Goal: Information Seeking & Learning: Compare options

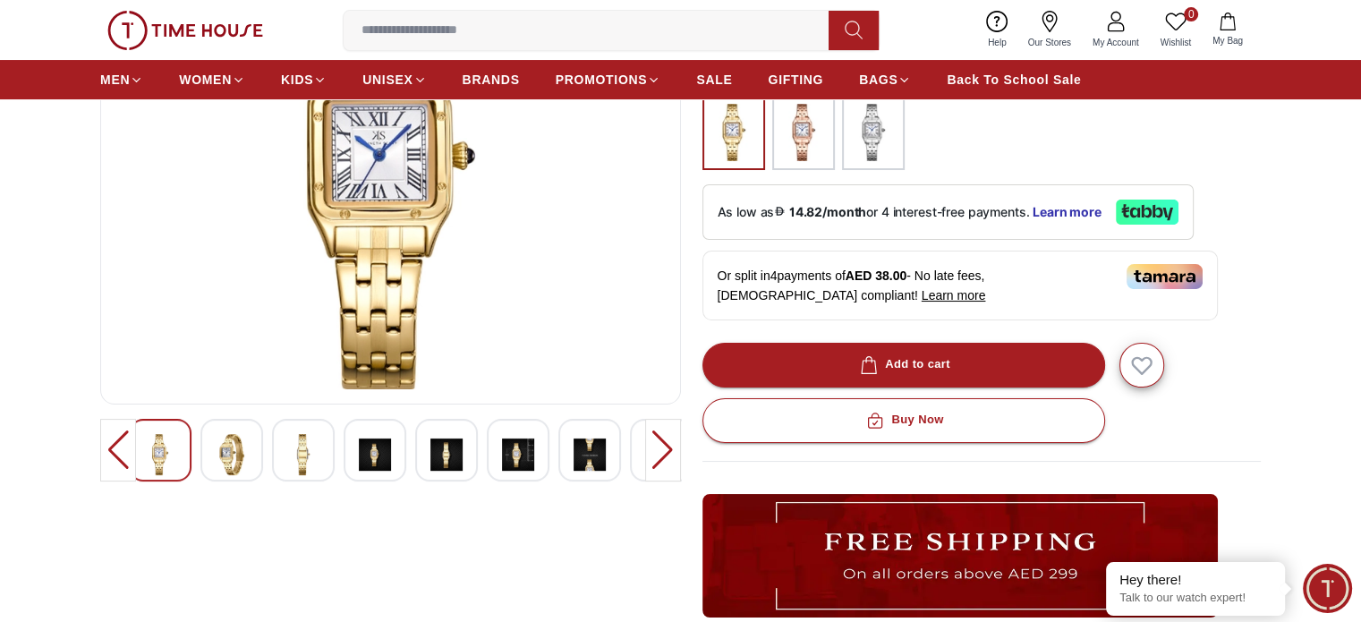
scroll to position [270, 0]
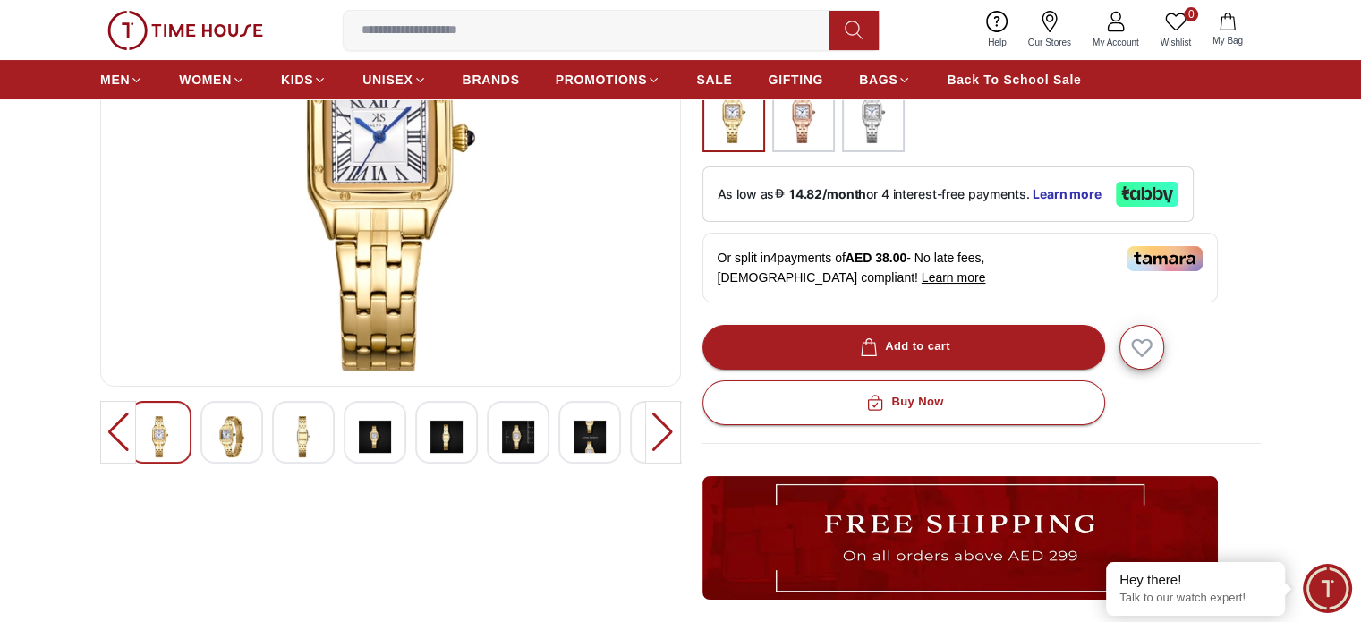
click at [526, 430] on img at bounding box center [518, 436] width 32 height 41
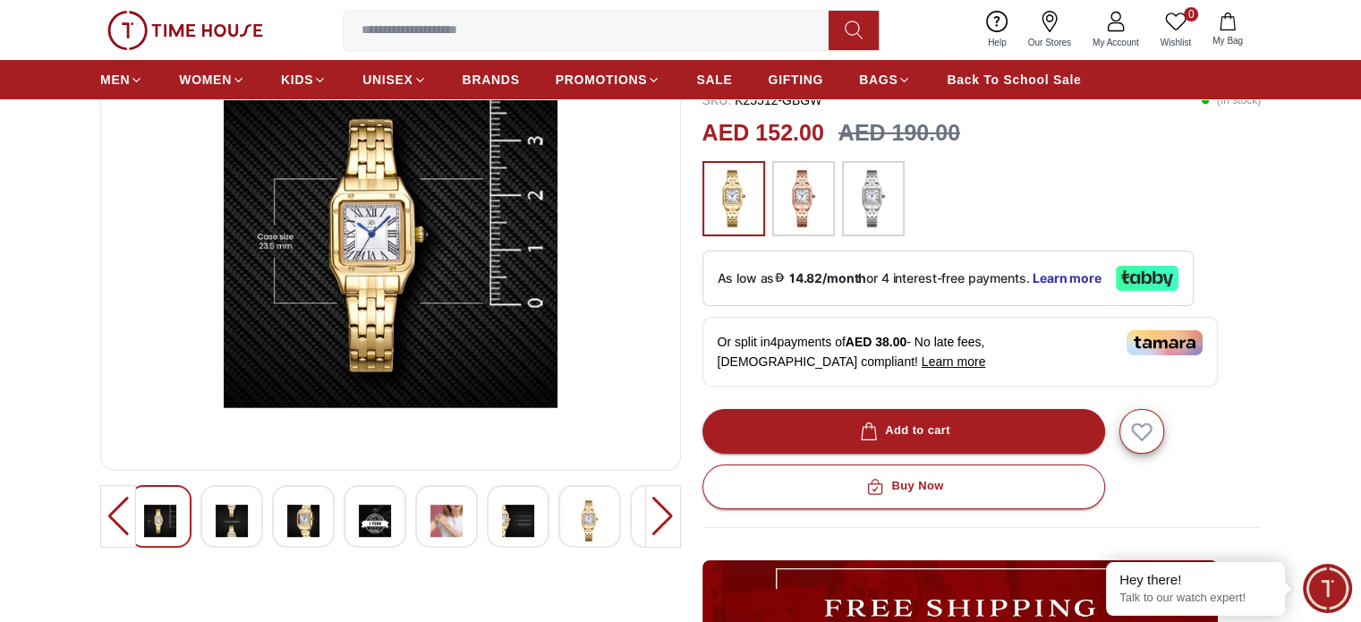
scroll to position [200, 0]
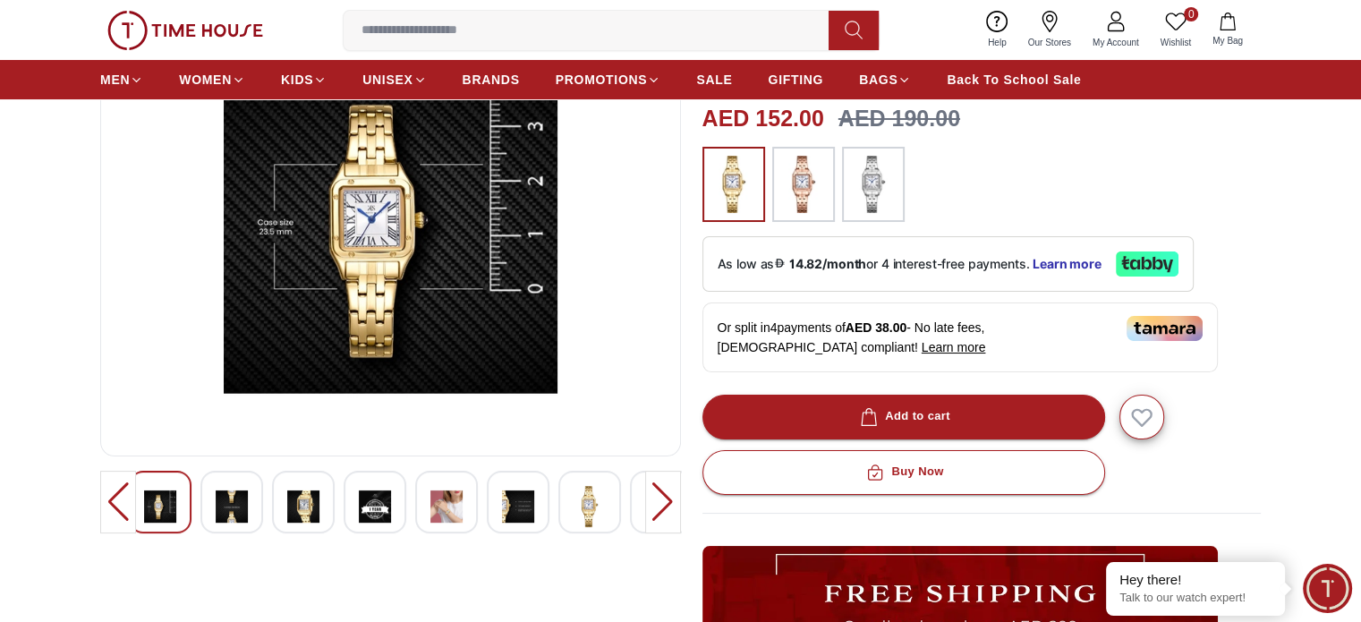
click at [574, 500] on img at bounding box center [590, 506] width 32 height 41
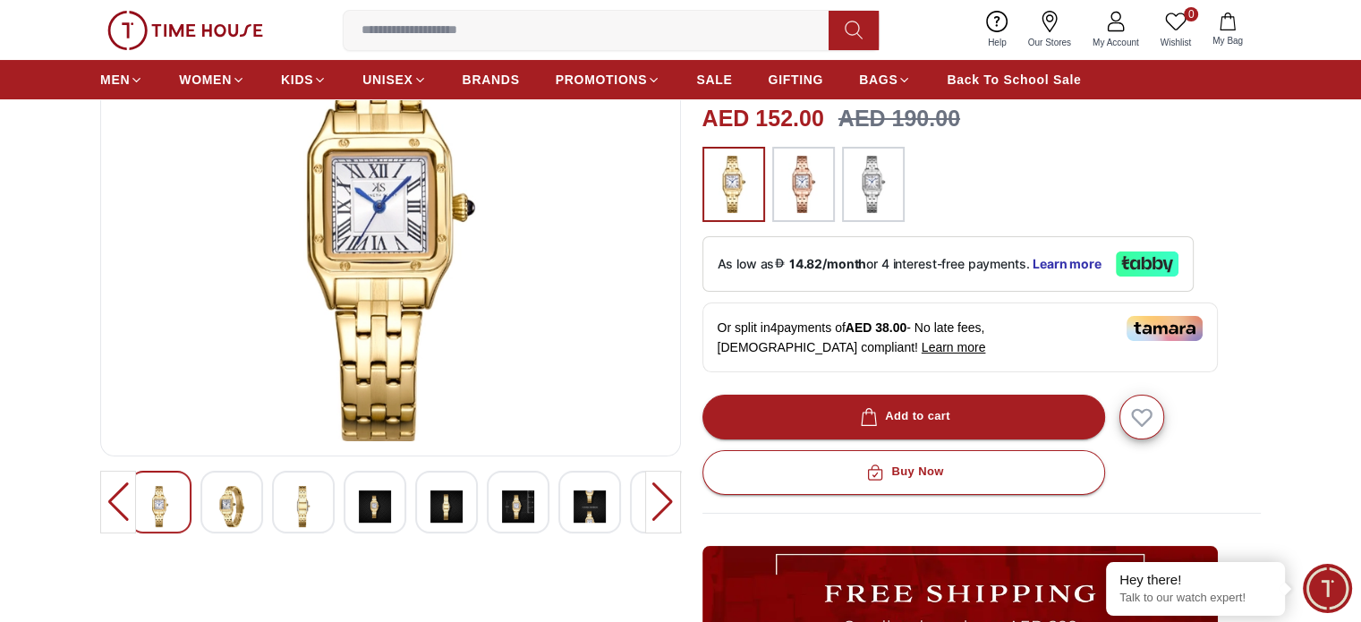
click at [120, 522] on div at bounding box center [118, 502] width 36 height 63
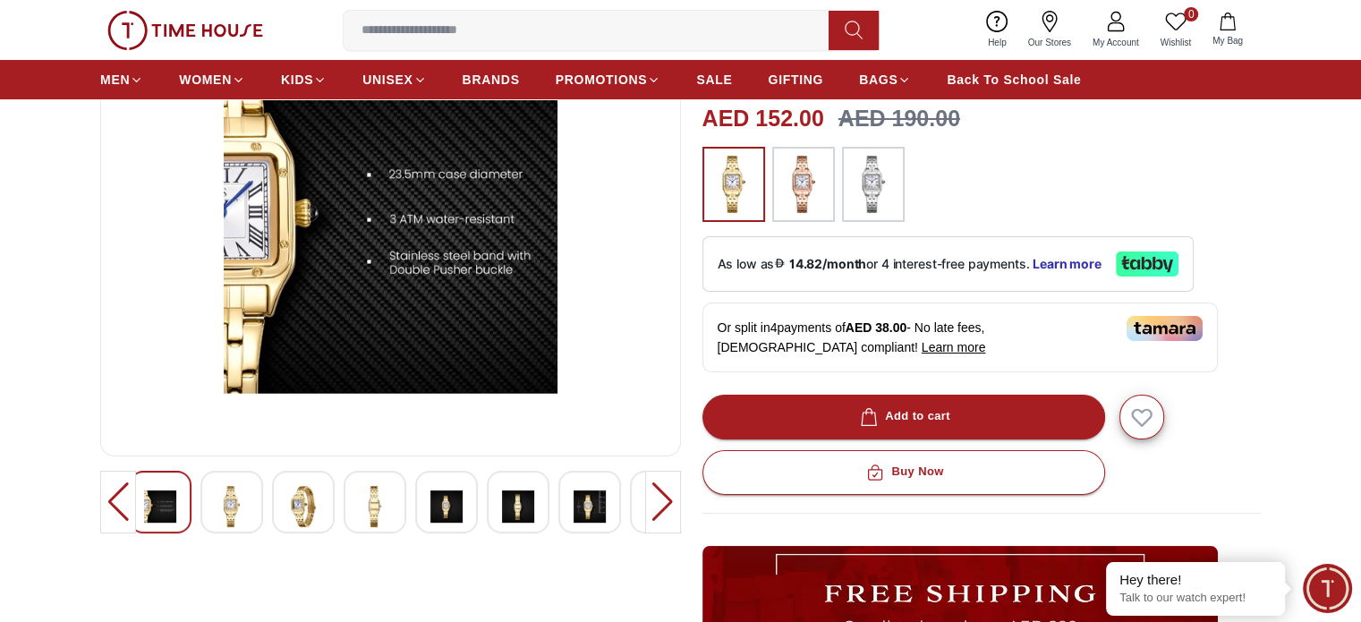
click at [120, 522] on div at bounding box center [118, 502] width 36 height 63
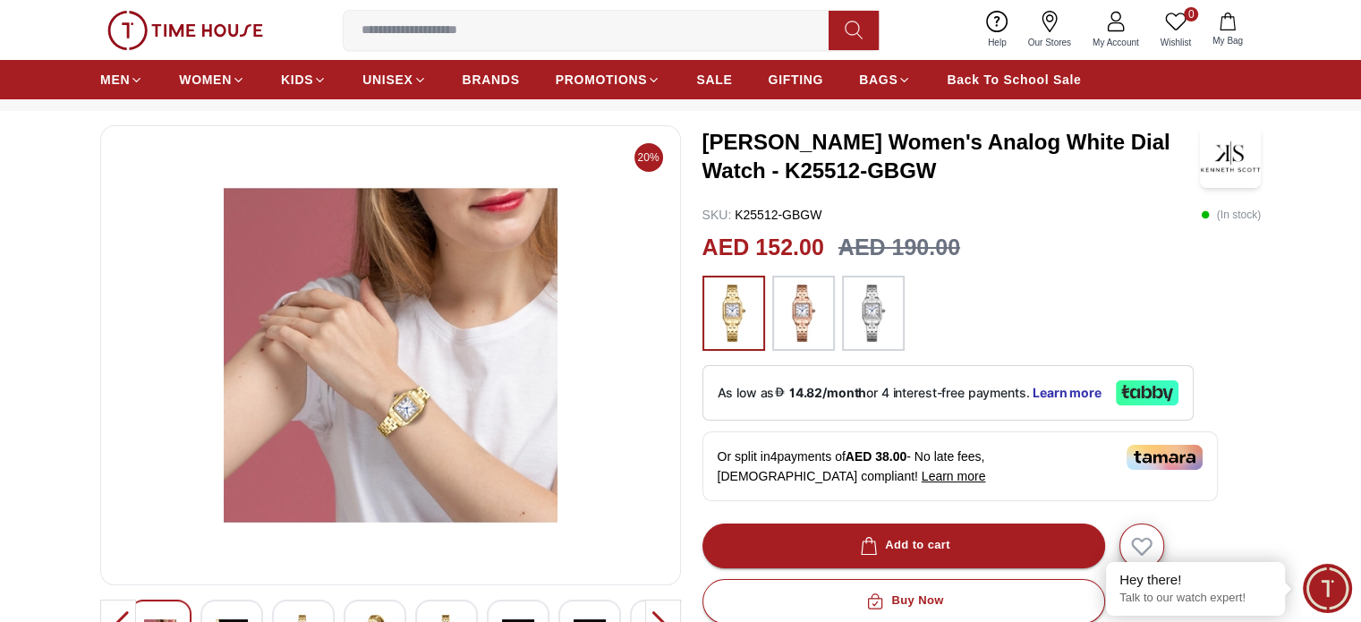
scroll to position [71, 0]
click at [781, 303] on img at bounding box center [803, 313] width 45 height 57
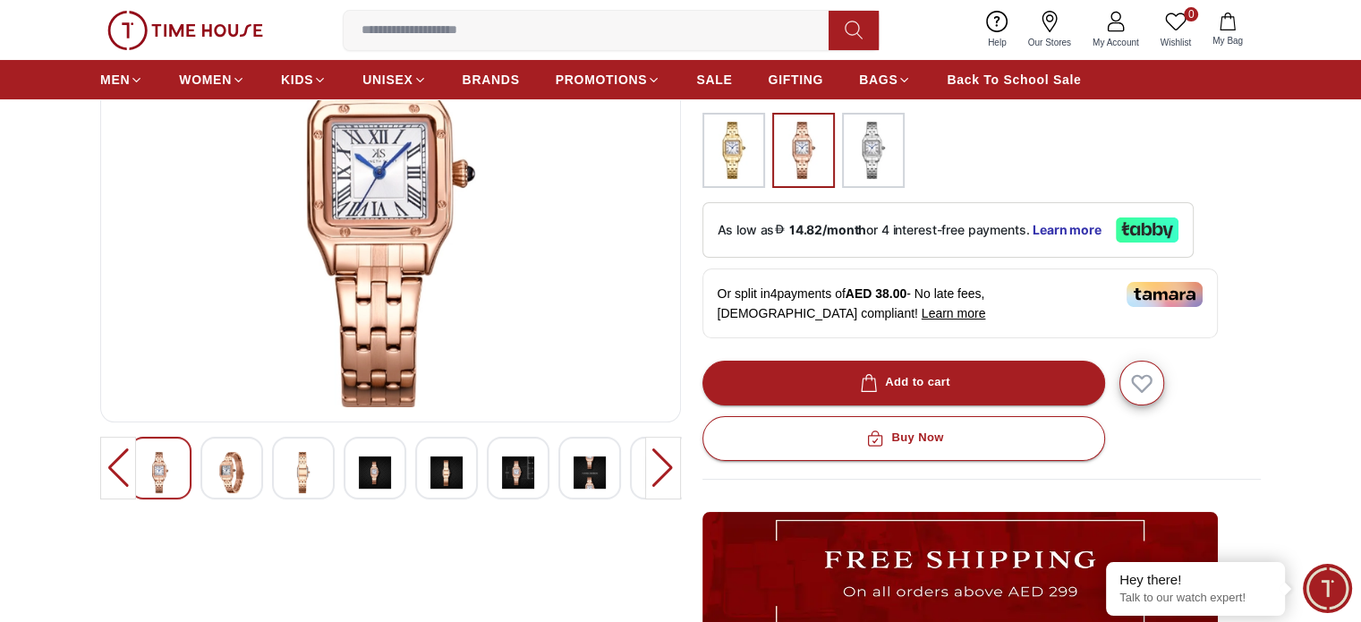
scroll to position [236, 0]
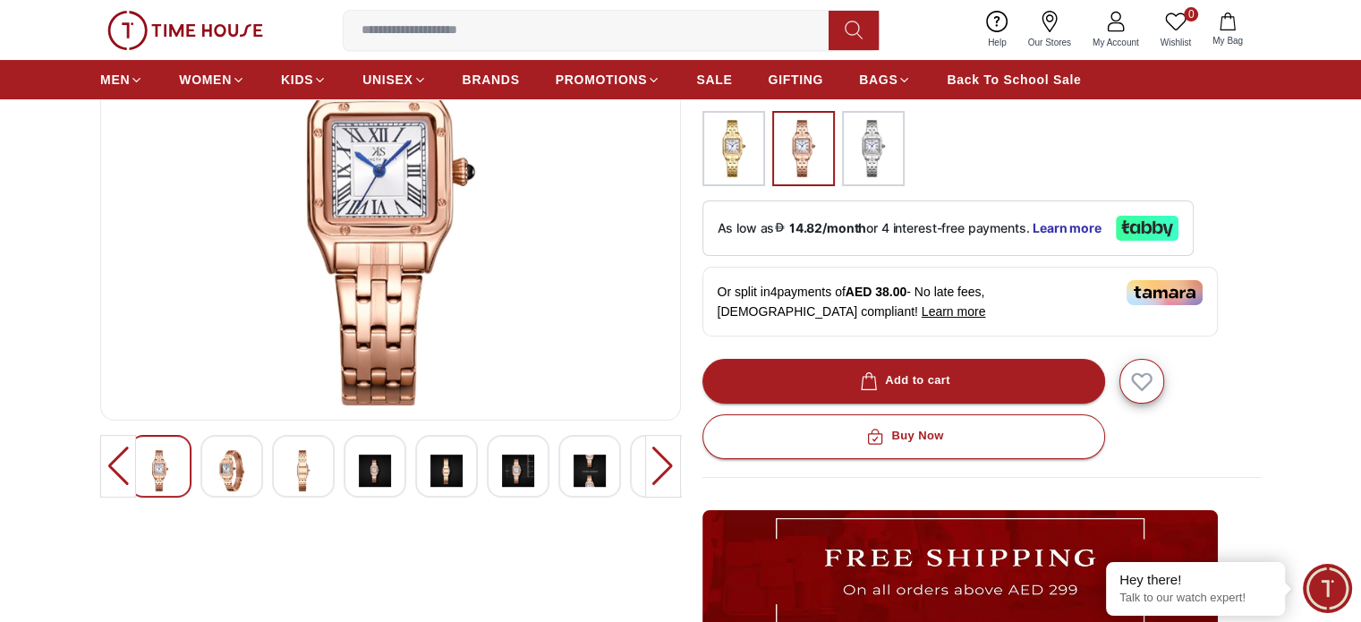
click at [737, 159] on img at bounding box center [733, 148] width 45 height 57
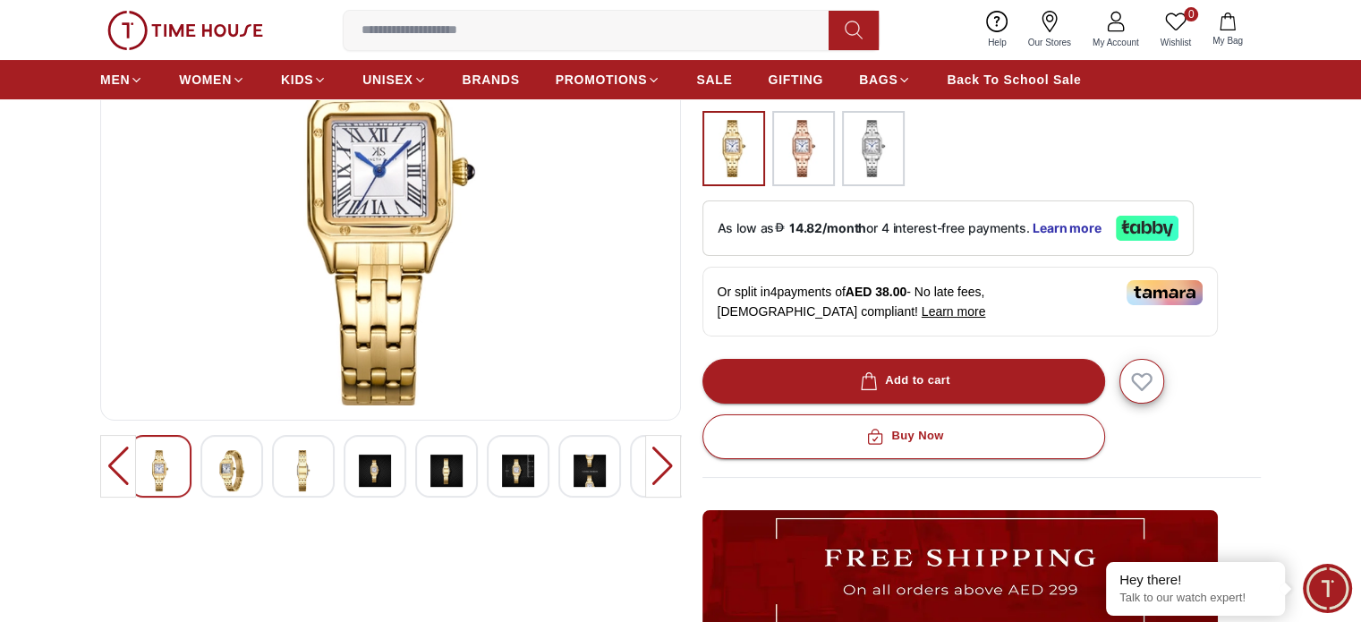
click at [508, 462] on img at bounding box center [518, 470] width 32 height 41
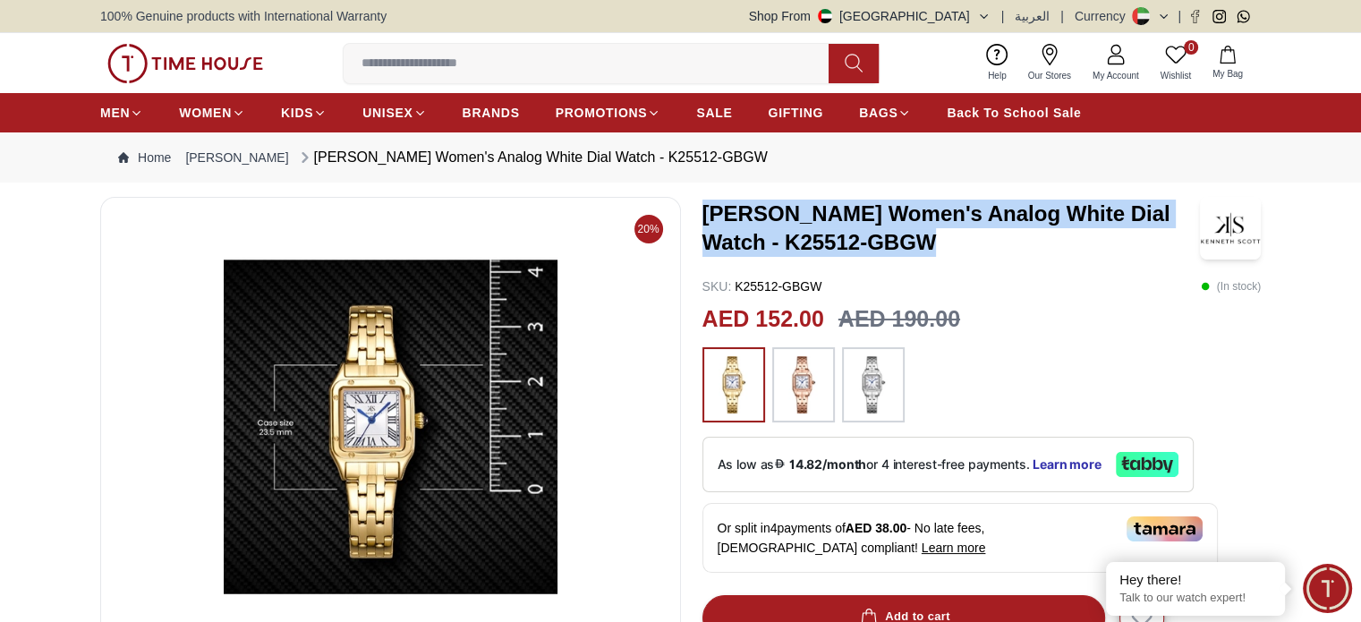
drag, startPoint x: 931, startPoint y: 250, endPoint x: 708, endPoint y: 223, distance: 225.3
click at [708, 223] on h3 "[PERSON_NAME] Women's Analog White Dial Watch - K25512-GBGW" at bounding box center [951, 228] width 498 height 57
copy h3 "[PERSON_NAME] Women's Analog White Dial Watch - K25512-GBGW"
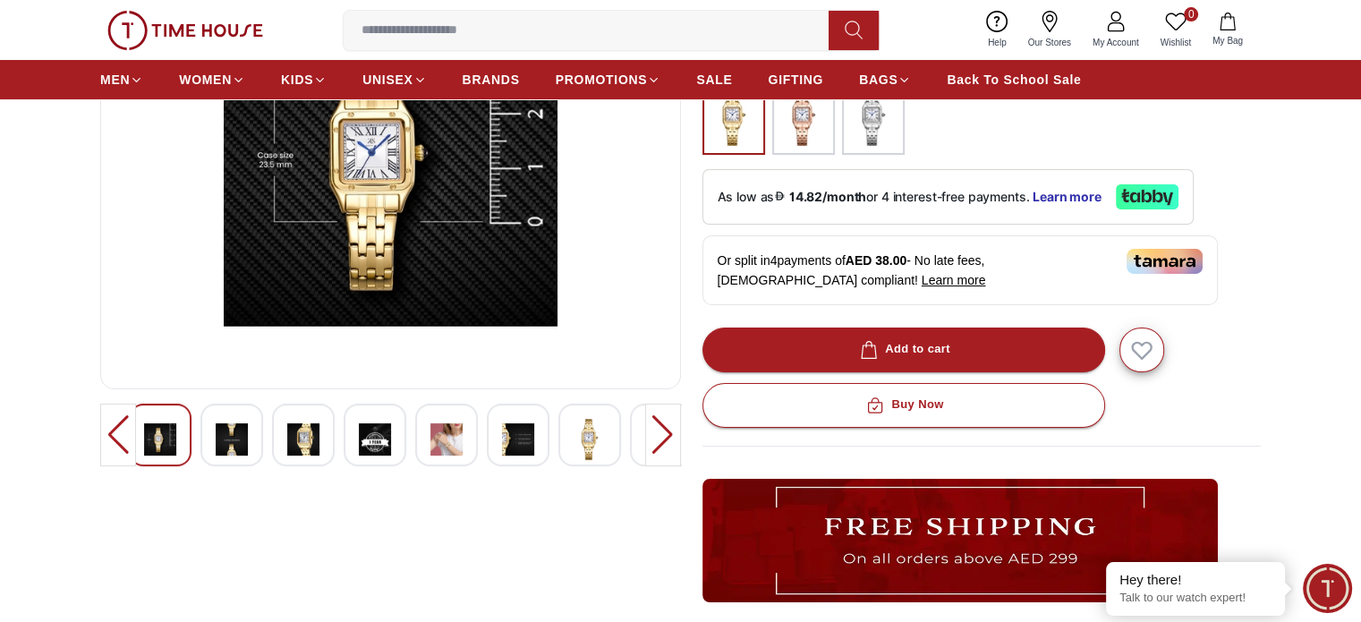
scroll to position [268, 0]
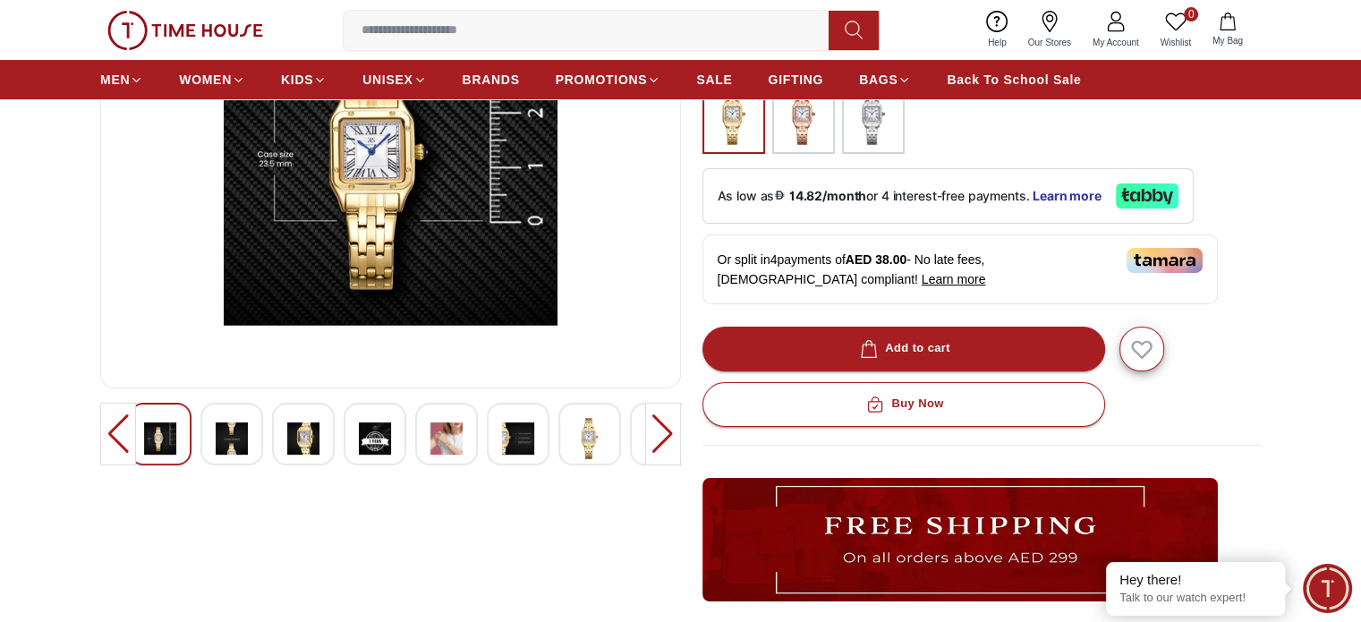
click at [444, 439] on img at bounding box center [446, 438] width 32 height 41
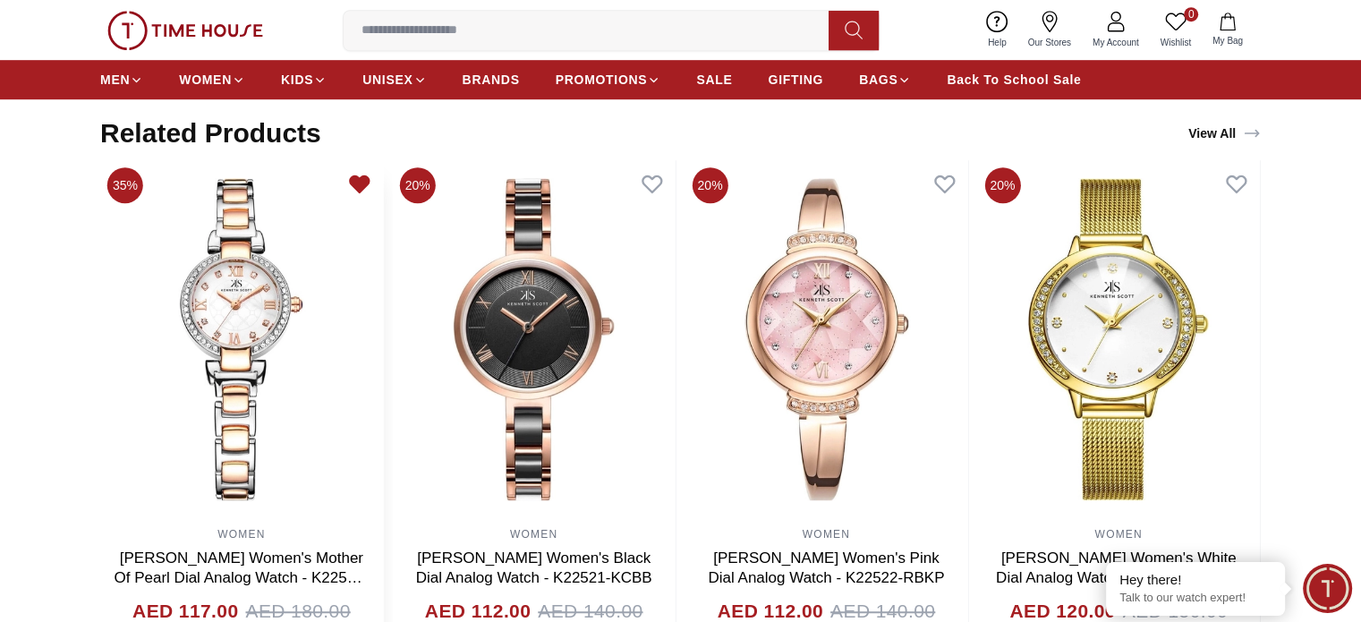
scroll to position [1163, 0]
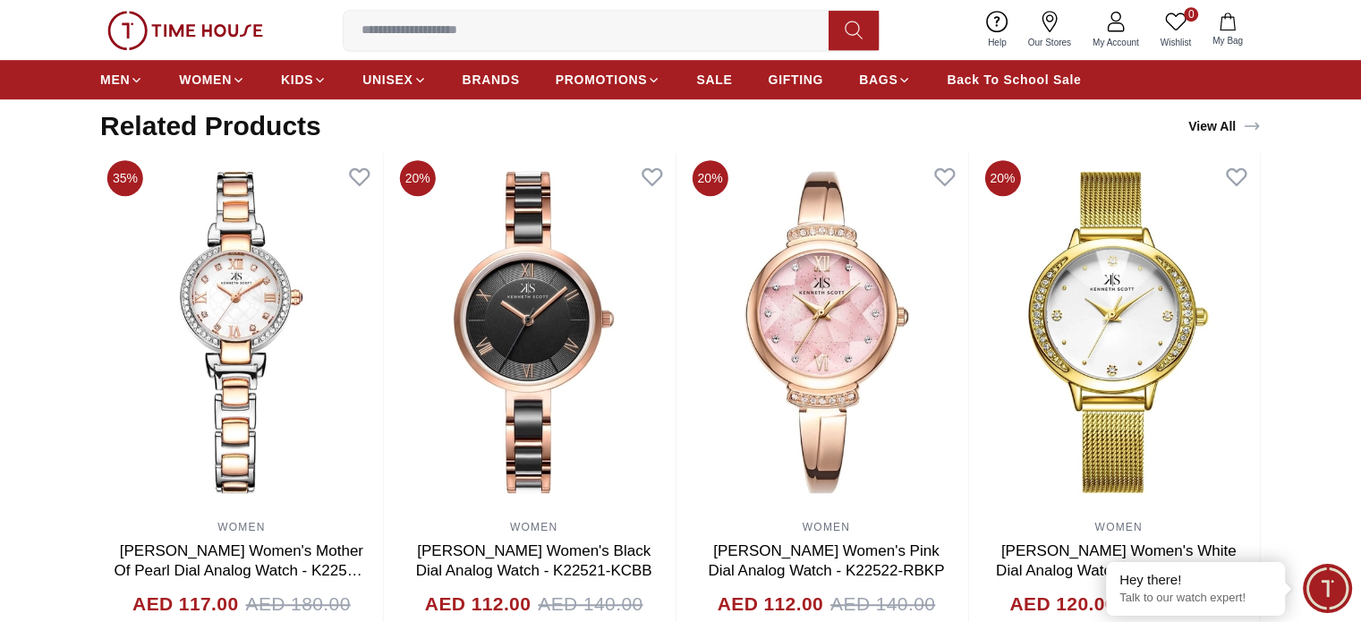
click at [606, 28] on input at bounding box center [593, 31] width 499 height 36
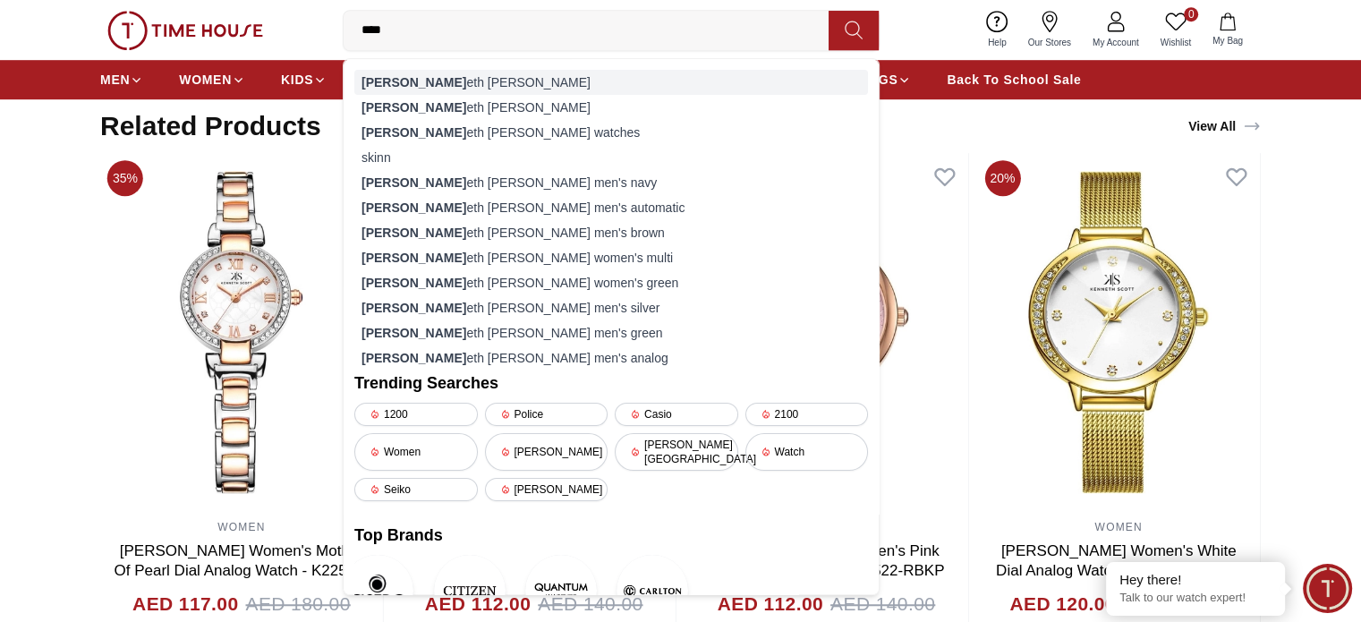
type input "****"
click at [433, 73] on div "[PERSON_NAME] eth [PERSON_NAME]" at bounding box center [611, 82] width 514 height 25
